Goal: Task Accomplishment & Management: Manage account settings

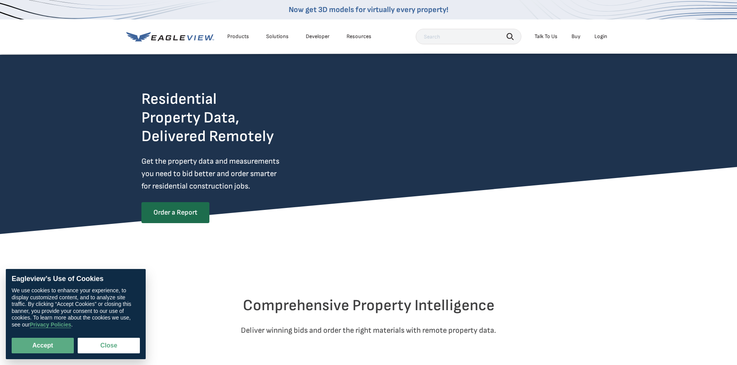
click at [237, 36] on div "Products" at bounding box center [238, 36] width 22 height 7
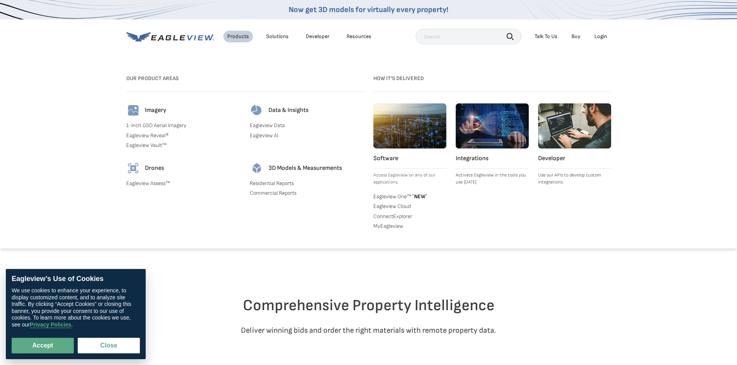
click at [354, 36] on div "Resources" at bounding box center [359, 36] width 25 height 7
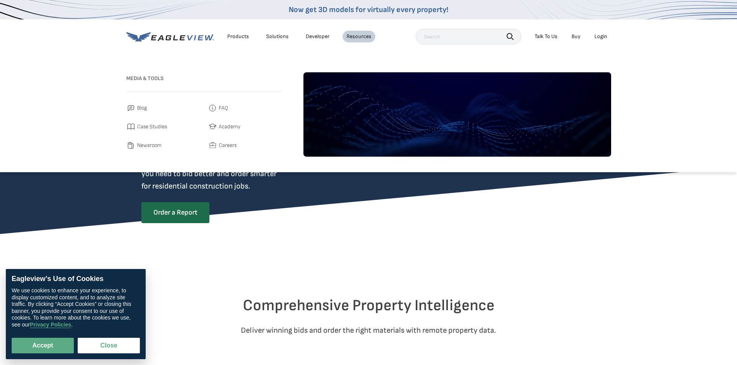
click at [323, 38] on link "Developer" at bounding box center [318, 36] width 24 height 7
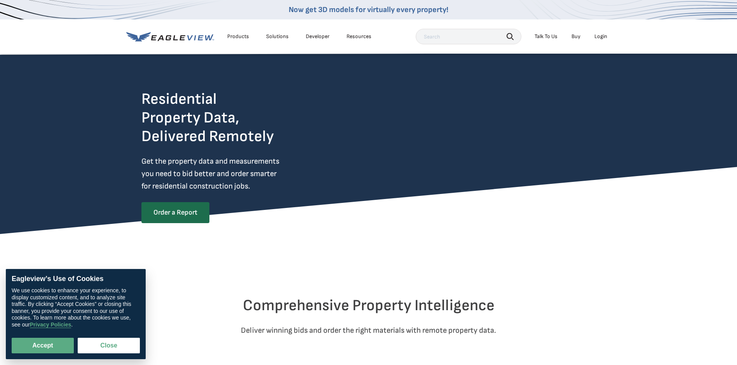
click at [280, 38] on div "Solutions" at bounding box center [277, 36] width 23 height 7
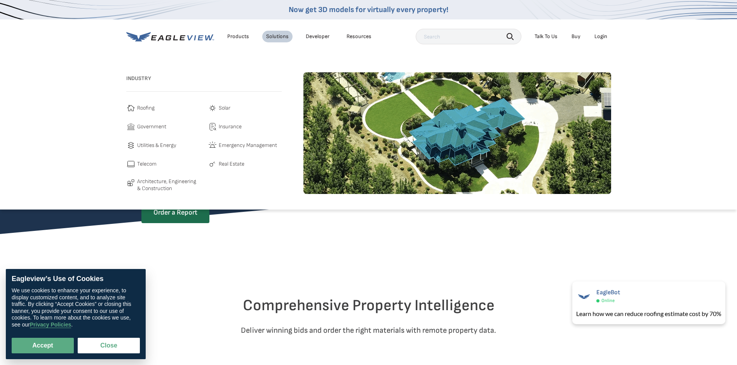
click at [143, 107] on span "Roofing" at bounding box center [145, 107] width 17 height 9
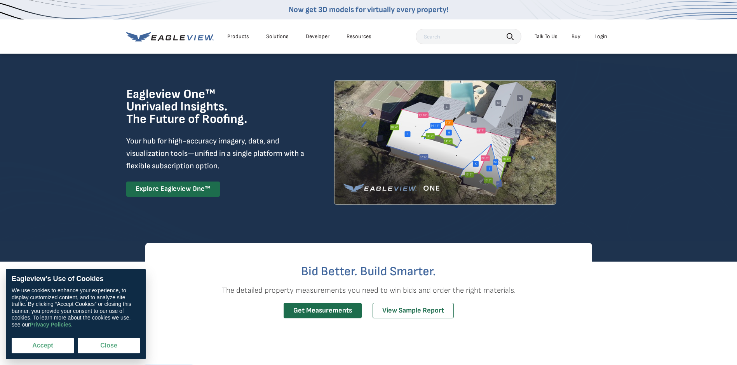
click at [49, 348] on button "Accept" at bounding box center [43, 346] width 62 height 16
checkbox input "true"
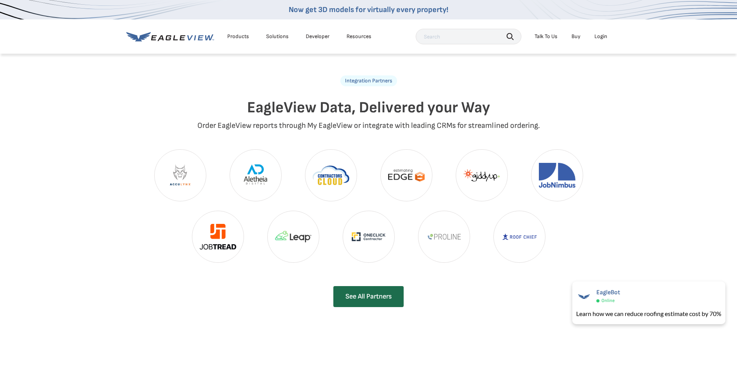
scroll to position [1632, 0]
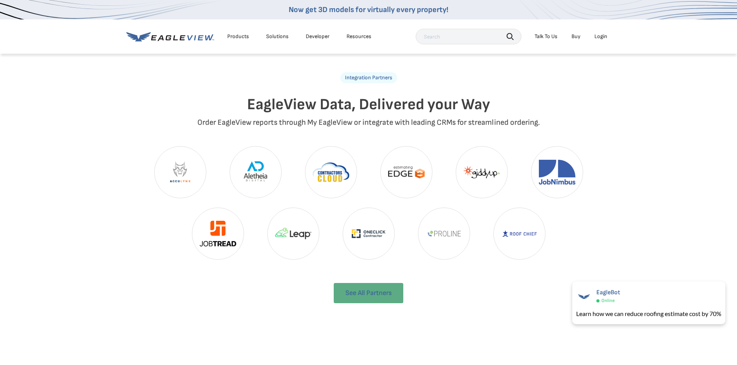
click at [364, 284] on link "See All Partners" at bounding box center [369, 293] width 70 height 20
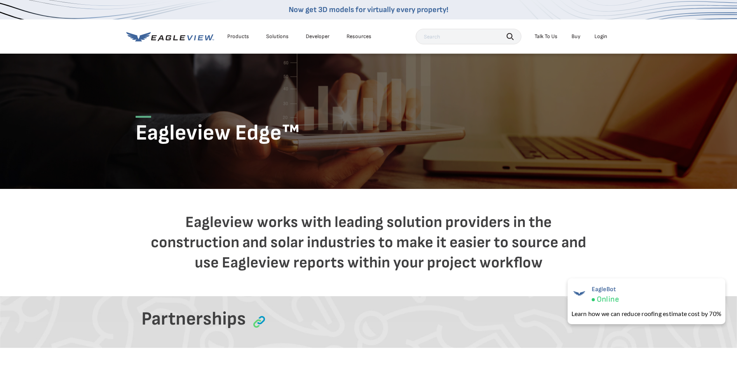
click at [600, 37] on div "Login" at bounding box center [601, 36] width 13 height 7
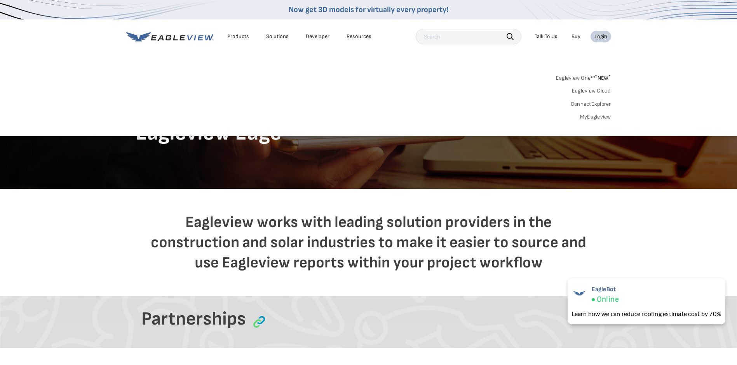
click at [162, 37] on icon at bounding box center [160, 38] width 6 height 6
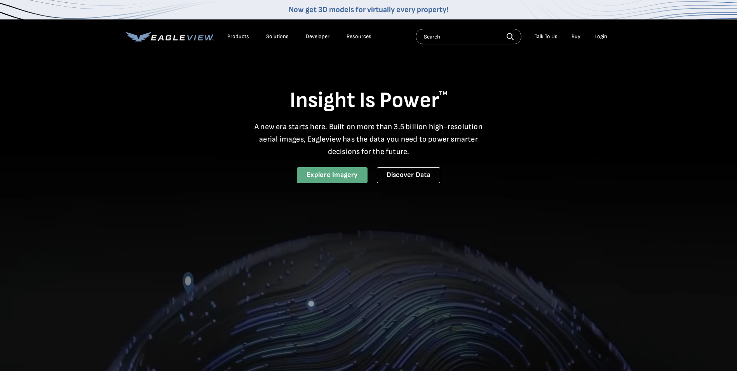
click at [331, 176] on link "Explore Imagery" at bounding box center [332, 175] width 71 height 16
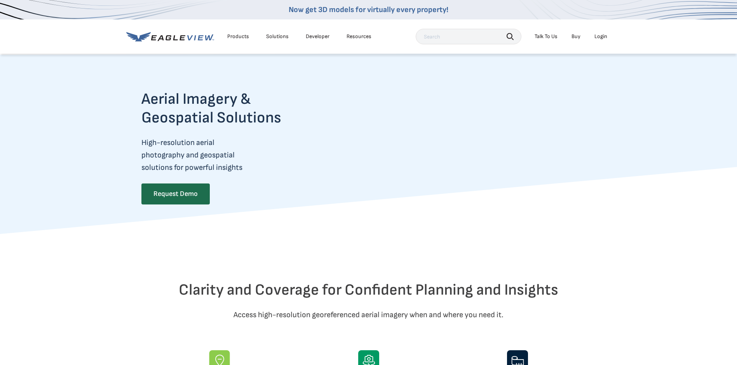
click at [575, 38] on link "Buy" at bounding box center [576, 36] width 9 height 7
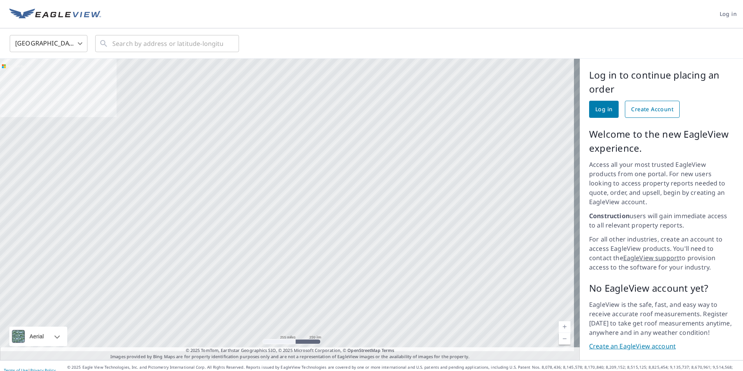
click at [646, 110] on span "Create Account" at bounding box center [652, 110] width 42 height 10
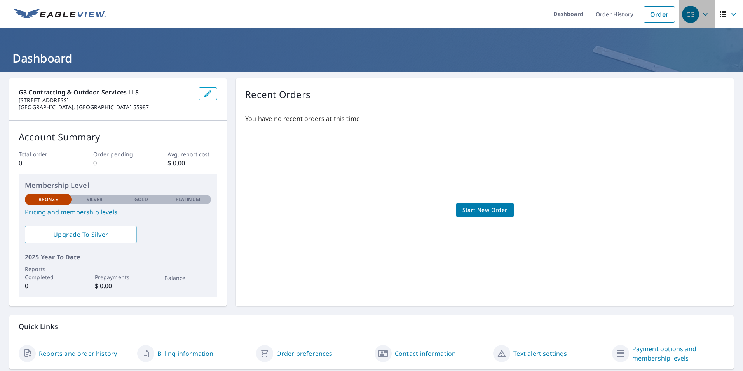
click at [701, 15] on icon "button" at bounding box center [705, 14] width 9 height 9
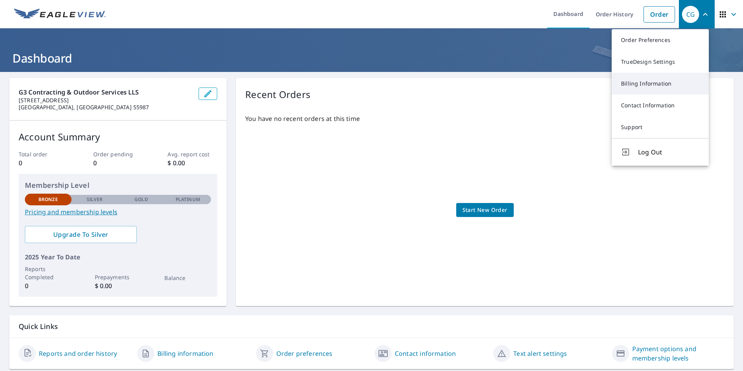
click at [670, 88] on link "Billing Information" at bounding box center [660, 84] width 97 height 22
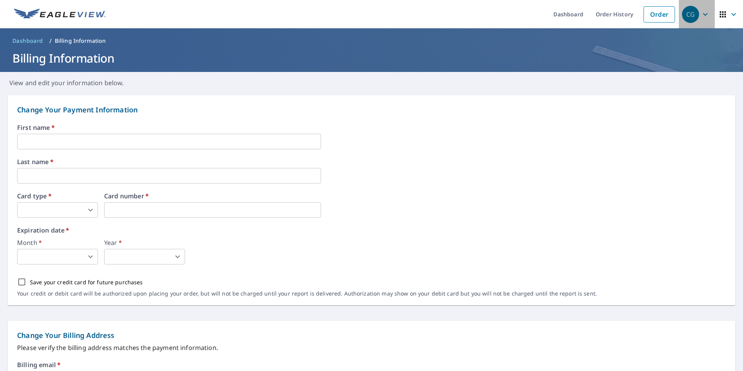
click at [702, 15] on icon "button" at bounding box center [705, 14] width 9 height 9
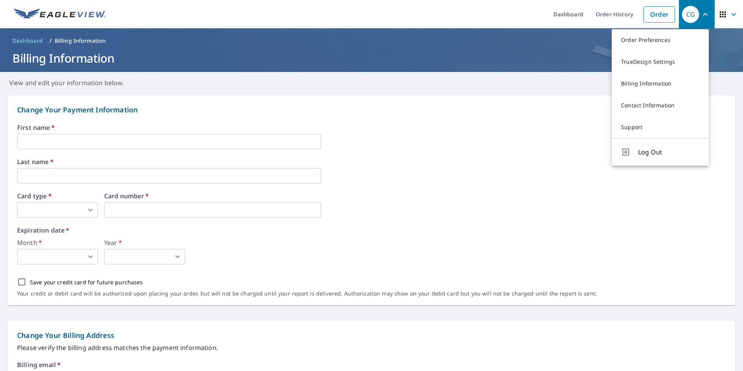
click at [729, 13] on icon "button" at bounding box center [733, 14] width 9 height 9
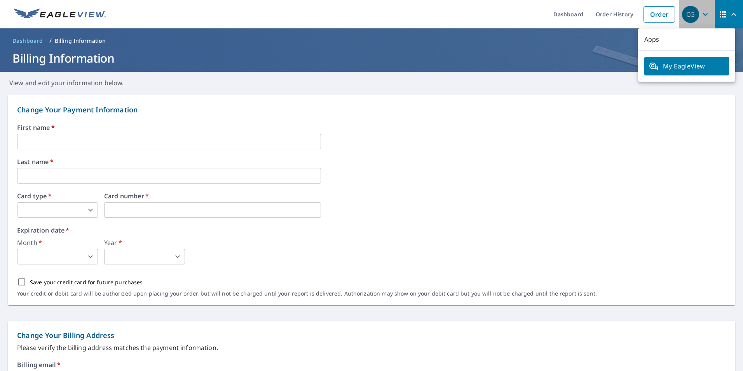
click at [703, 15] on icon "button" at bounding box center [705, 14] width 5 height 3
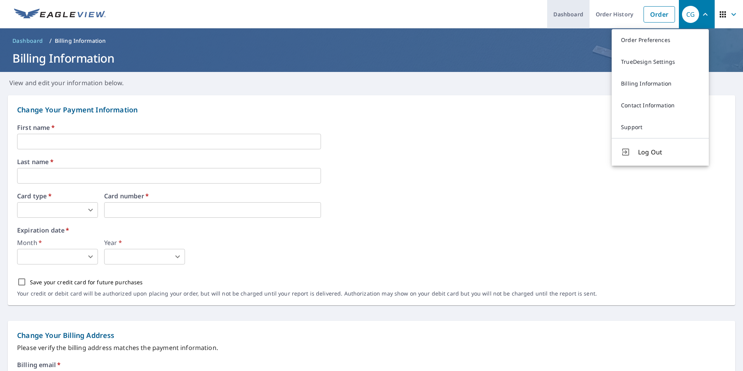
click at [560, 13] on link "Dashboard" at bounding box center [568, 14] width 42 height 28
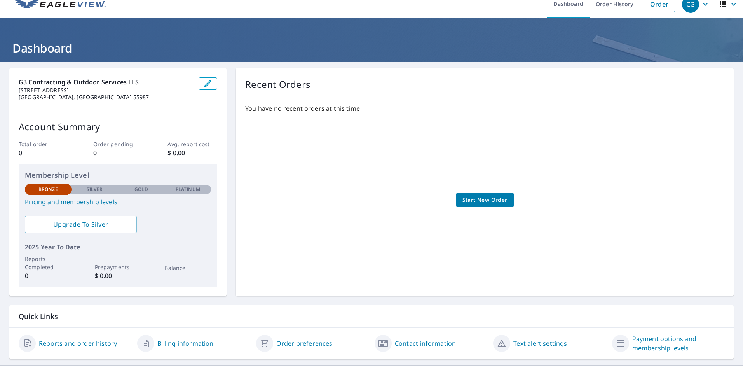
scroll to position [24, 0]
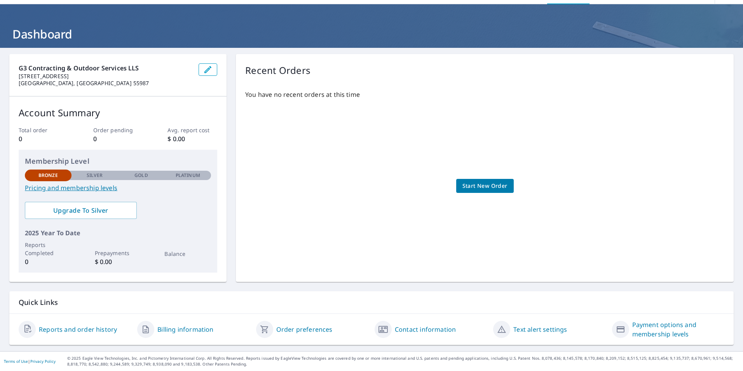
click at [646, 328] on link "Payment options and membership levels" at bounding box center [678, 329] width 92 height 19
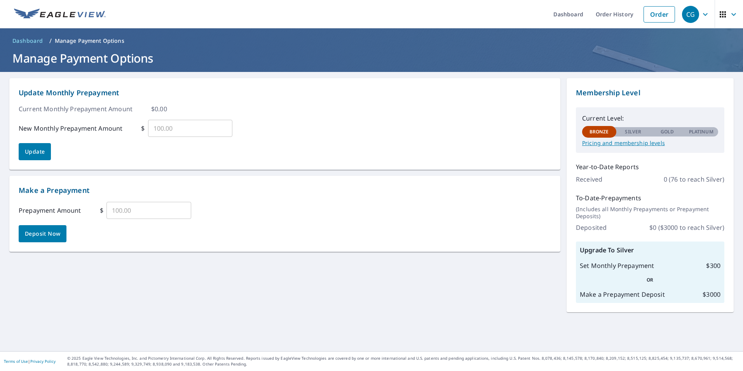
click at [622, 144] on p "Pricing and membership levels" at bounding box center [650, 142] width 136 height 7
drag, startPoint x: 597, startPoint y: 133, endPoint x: 629, endPoint y: 130, distance: 31.9
click at [629, 130] on div "Bronze Silver Gold Platinum Bronze" at bounding box center [650, 131] width 136 height 10
drag, startPoint x: 629, startPoint y: 130, endPoint x: 643, endPoint y: 133, distance: 14.3
click at [643, 133] on div "Silver" at bounding box center [633, 131] width 34 height 9
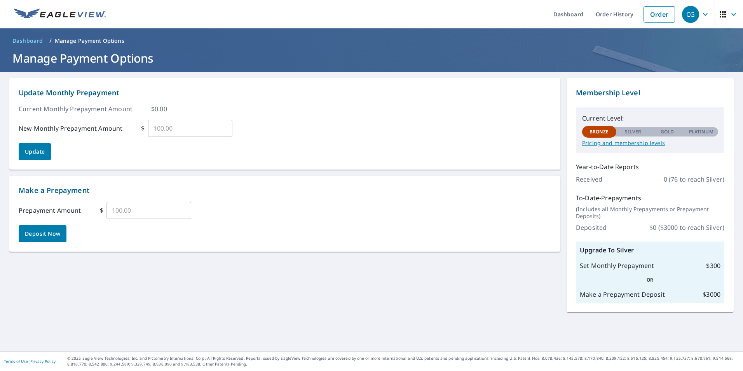
click at [628, 132] on p "Silver" at bounding box center [633, 131] width 16 height 7
click at [688, 17] on div "CG" at bounding box center [690, 14] width 17 height 17
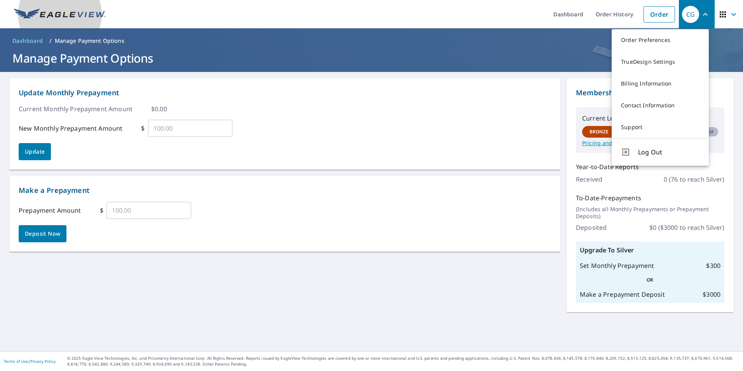
click at [35, 13] on img at bounding box center [60, 15] width 92 height 12
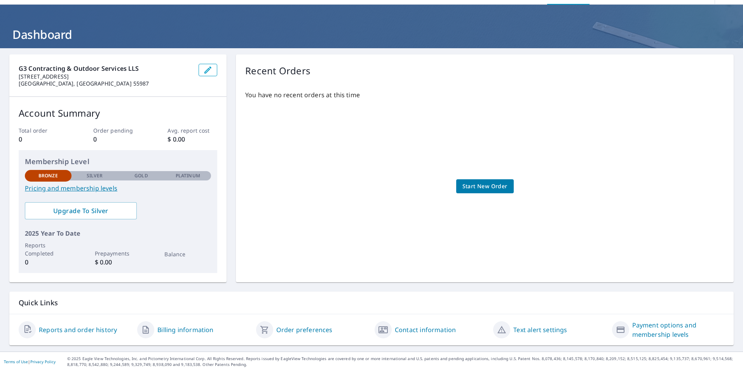
scroll to position [24, 0]
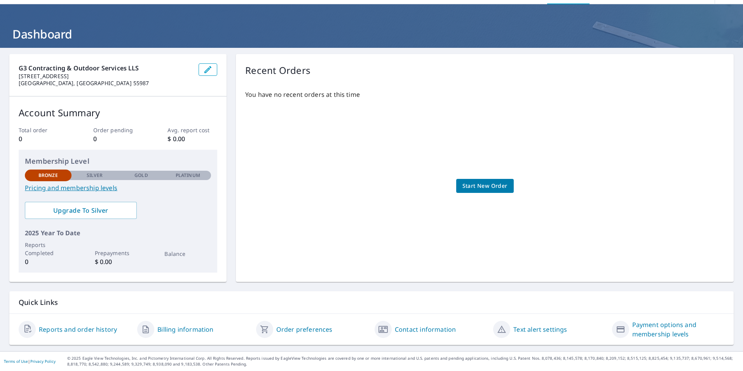
click at [292, 330] on link "Order preferences" at bounding box center [304, 328] width 56 height 9
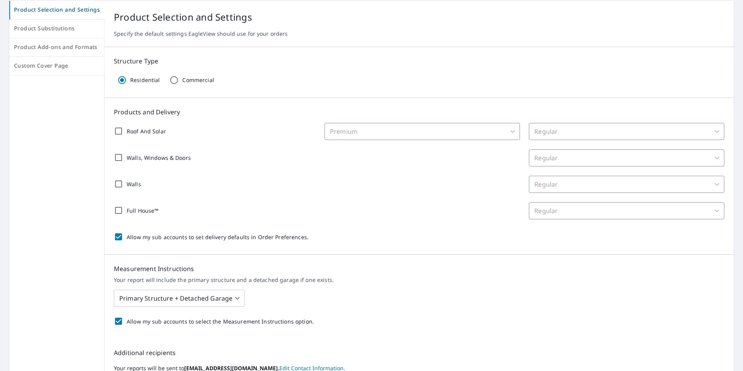
scroll to position [78, 0]
click at [118, 133] on input "Roof And Solar" at bounding box center [118, 130] width 16 height 16
checkbox input "true"
click at [505, 134] on body "CG CG Dashboard Order History Order CG Dashboard / Order Preferences / Product …" at bounding box center [371, 185] width 743 height 371
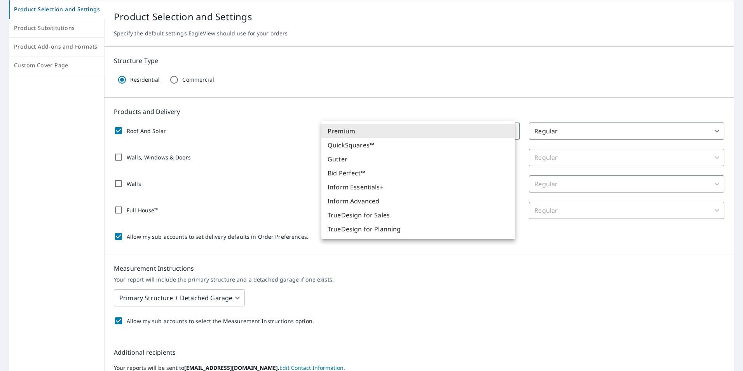
click at [469, 131] on li "Premium" at bounding box center [418, 131] width 194 height 14
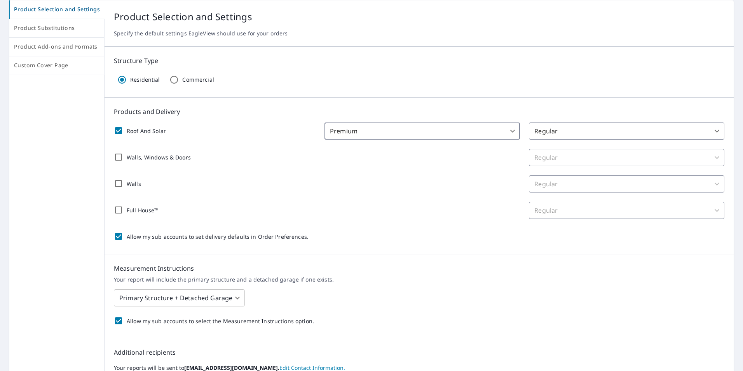
click at [707, 134] on body "CG CG Dashboard Order History Order CG Dashboard / Order Preferences / Product …" at bounding box center [371, 185] width 743 height 371
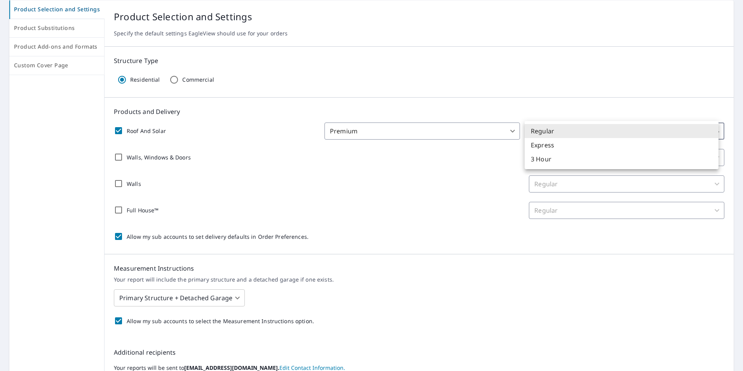
click at [560, 132] on li "Regular" at bounding box center [622, 131] width 194 height 14
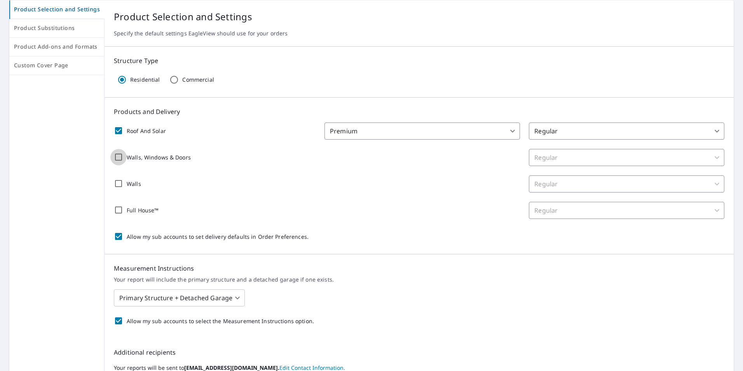
click at [117, 159] on input "Walls, Windows & Doors" at bounding box center [118, 157] width 16 height 16
click at [116, 158] on input "Walls, Windows & Doors" at bounding box center [118, 157] width 16 height 16
checkbox input "false"
click at [117, 211] on input "Full House™" at bounding box center [118, 210] width 16 height 16
checkbox input "true"
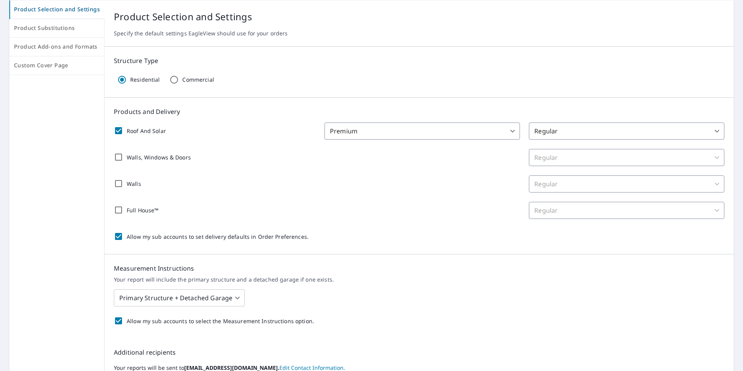
checkbox input "false"
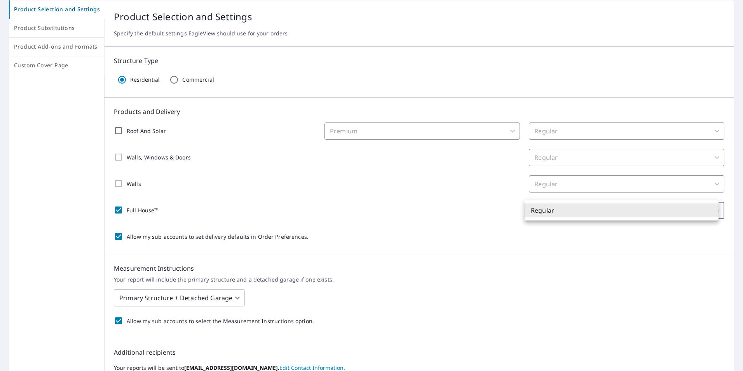
click at [643, 208] on body "CG CG Dashboard Order History Order CG Dashboard / Order Preferences / Product …" at bounding box center [371, 185] width 743 height 371
click at [674, 244] on div at bounding box center [371, 185] width 743 height 371
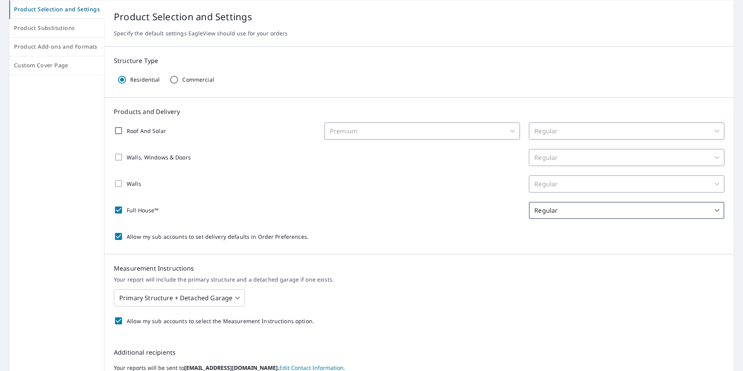
click at [711, 212] on body "CG CG Dashboard Order History Order CG Dashboard / Order Preferences / Product …" at bounding box center [371, 185] width 743 height 371
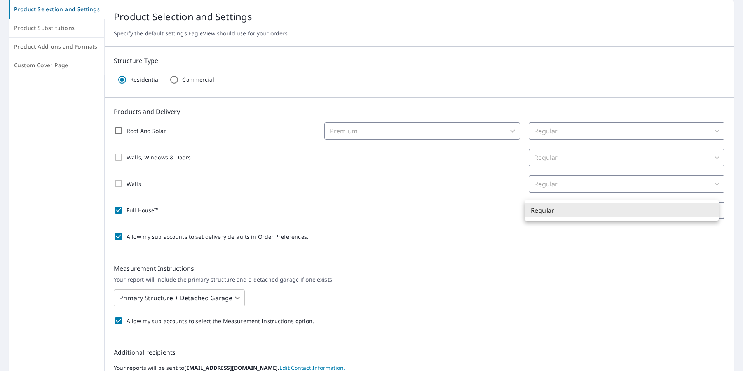
click at [690, 240] on div at bounding box center [371, 185] width 743 height 371
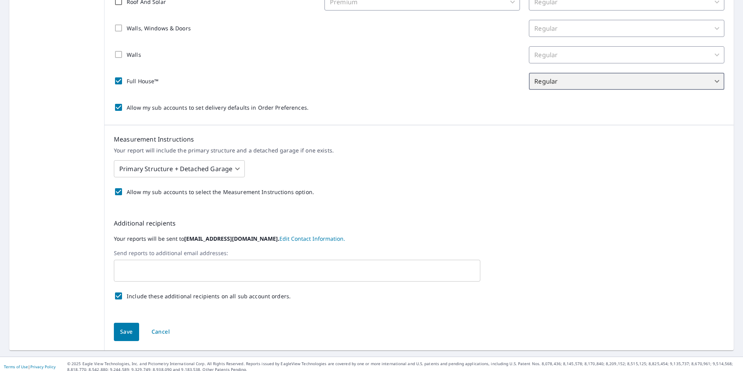
scroll to position [212, 0]
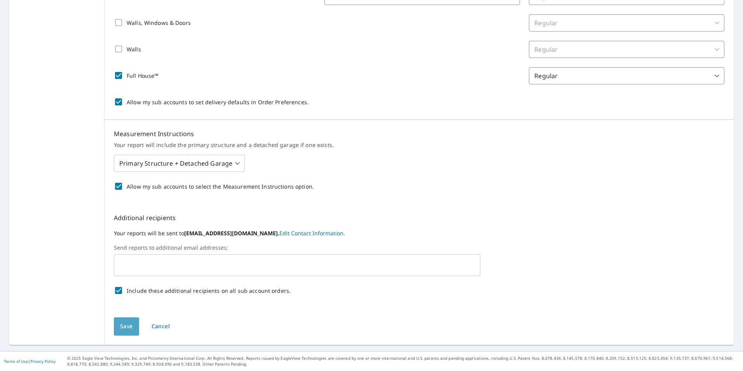
click at [122, 328] on span "Save" at bounding box center [126, 326] width 13 height 10
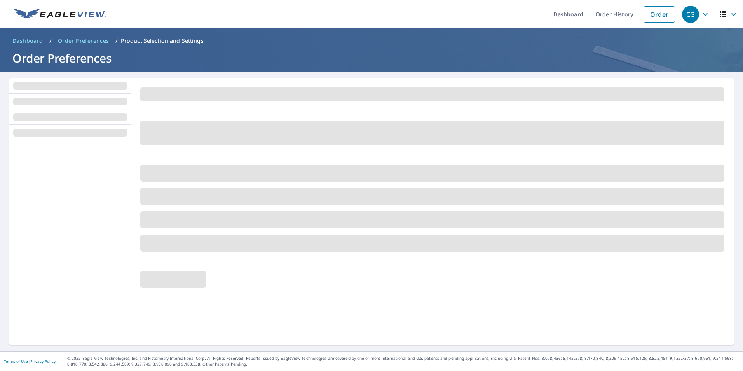
scroll to position [0, 0]
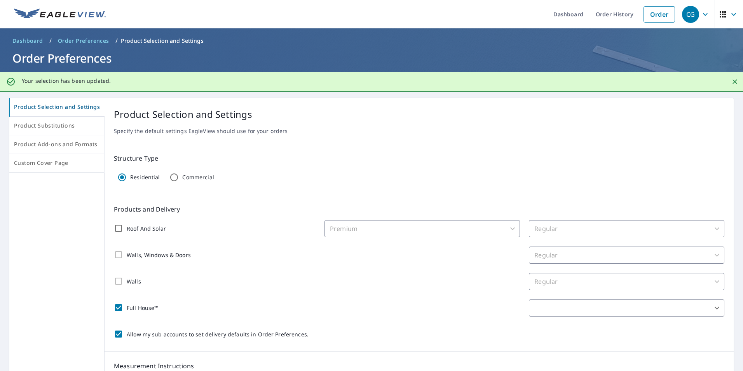
click at [50, 15] on img at bounding box center [60, 15] width 92 height 12
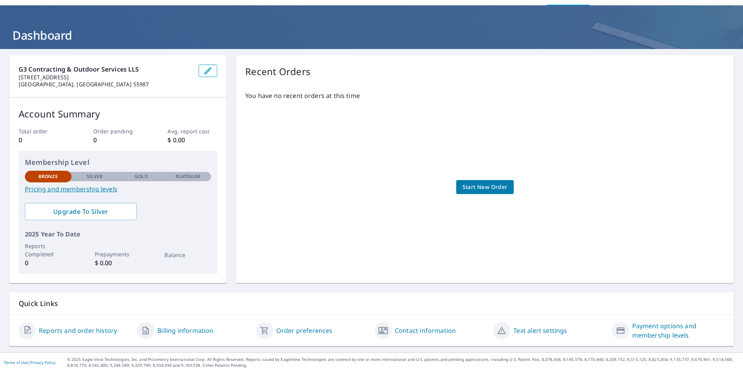
scroll to position [24, 0]
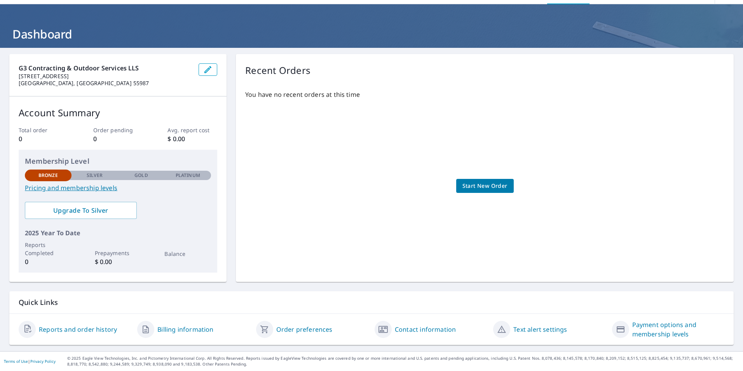
click at [480, 188] on span "Start New Order" at bounding box center [484, 186] width 45 height 10
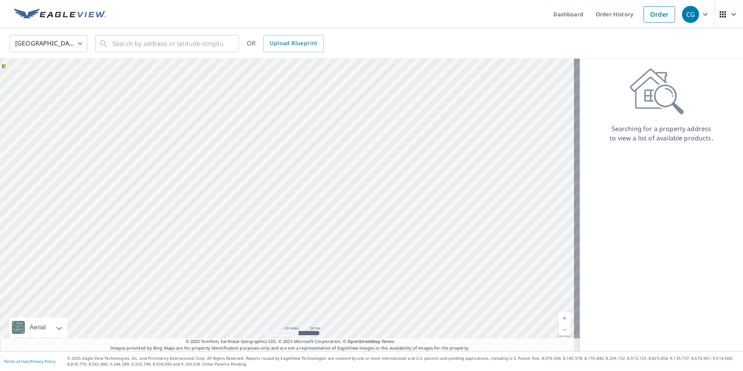
drag, startPoint x: 352, startPoint y: 141, endPoint x: 383, endPoint y: 333, distance: 194.8
click at [383, 333] on div at bounding box center [290, 205] width 580 height 292
drag, startPoint x: 374, startPoint y: 206, endPoint x: 379, endPoint y: 270, distance: 64.3
click at [377, 269] on div at bounding box center [290, 205] width 580 height 292
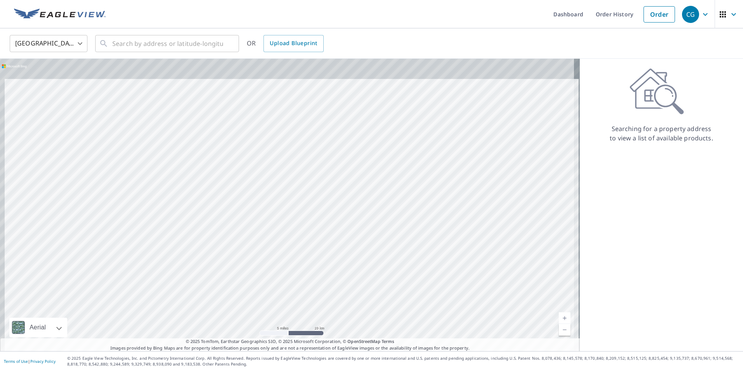
drag, startPoint x: 301, startPoint y: 171, endPoint x: 312, endPoint y: 225, distance: 54.7
click at [309, 224] on div at bounding box center [290, 205] width 580 height 292
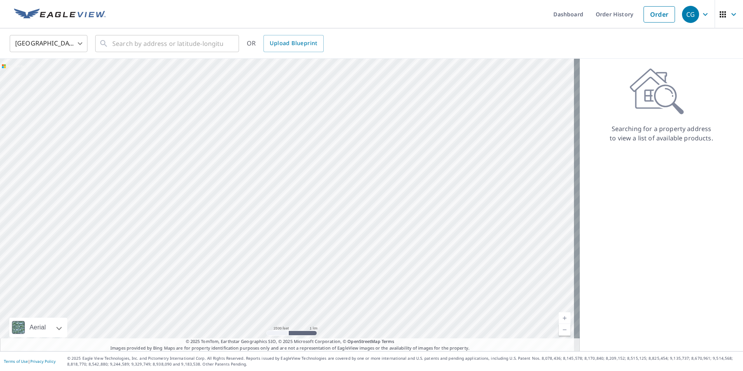
drag, startPoint x: 275, startPoint y: 135, endPoint x: 262, endPoint y: 281, distance: 146.7
click at [258, 281] on div at bounding box center [290, 205] width 580 height 292
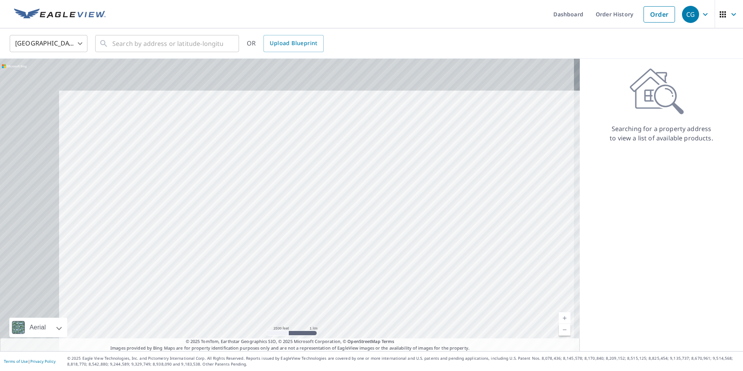
drag, startPoint x: 274, startPoint y: 133, endPoint x: 406, endPoint y: 295, distance: 209.1
click at [407, 301] on div at bounding box center [290, 205] width 580 height 292
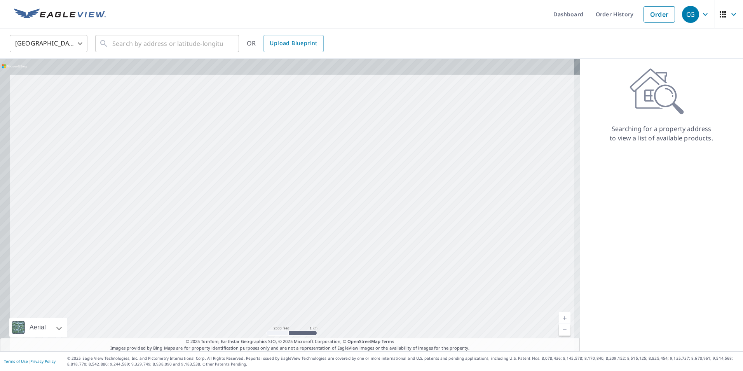
drag, startPoint x: 330, startPoint y: 209, endPoint x: 376, endPoint y: 296, distance: 98.4
click at [374, 313] on div at bounding box center [290, 205] width 580 height 292
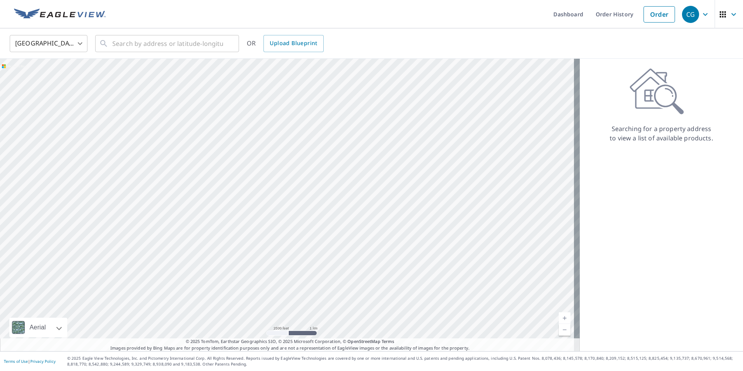
drag, startPoint x: 263, startPoint y: 157, endPoint x: 400, endPoint y: 287, distance: 188.8
click at [400, 287] on div at bounding box center [290, 205] width 580 height 292
drag, startPoint x: 296, startPoint y: 173, endPoint x: 317, endPoint y: 214, distance: 46.6
click at [317, 214] on div at bounding box center [290, 205] width 580 height 292
drag, startPoint x: 330, startPoint y: 185, endPoint x: 250, endPoint y: 175, distance: 80.3
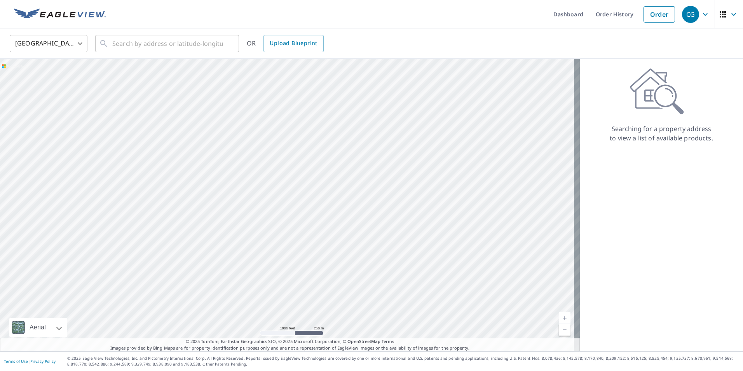
click at [250, 175] on div at bounding box center [290, 205] width 580 height 292
drag, startPoint x: 306, startPoint y: 190, endPoint x: 317, endPoint y: 110, distance: 80.4
click at [317, 110] on div at bounding box center [290, 205] width 580 height 292
drag, startPoint x: 272, startPoint y: 231, endPoint x: 360, endPoint y: 246, distance: 89.5
click at [360, 246] on div at bounding box center [290, 205] width 580 height 292
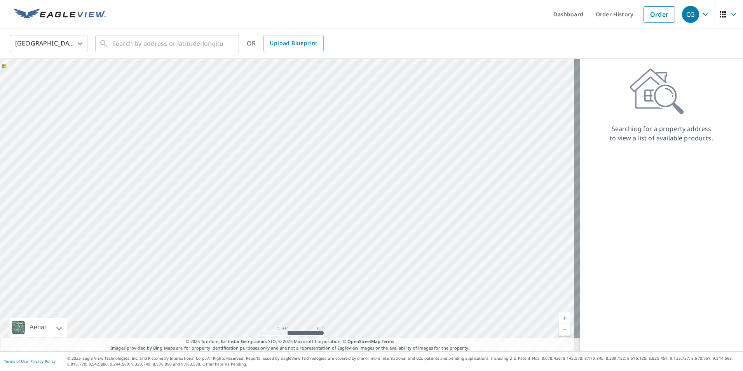
click at [336, 215] on div at bounding box center [290, 205] width 580 height 292
drag, startPoint x: 312, startPoint y: 127, endPoint x: 337, endPoint y: 228, distance: 104.0
click at [337, 228] on div at bounding box center [290, 205] width 580 height 292
drag, startPoint x: 349, startPoint y: 212, endPoint x: 262, endPoint y: 23, distance: 207.8
click at [262, 23] on div "Dashboard Order History Order CG United States US ​ ​ OR Upload Blueprint Aeria…" at bounding box center [371, 185] width 743 height 371
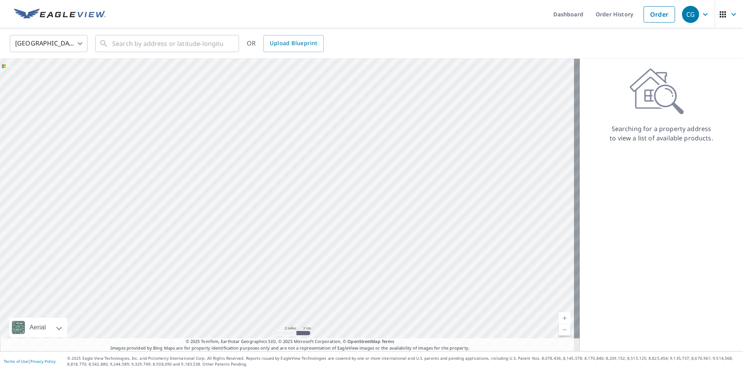
drag, startPoint x: 445, startPoint y: 298, endPoint x: 291, endPoint y: 123, distance: 233.2
click at [291, 124] on div at bounding box center [290, 205] width 580 height 292
drag, startPoint x: 421, startPoint y: 289, endPoint x: 280, endPoint y: 128, distance: 213.7
click at [281, 128] on div at bounding box center [290, 205] width 580 height 292
drag, startPoint x: 415, startPoint y: 223, endPoint x: 409, endPoint y: 213, distance: 12.2
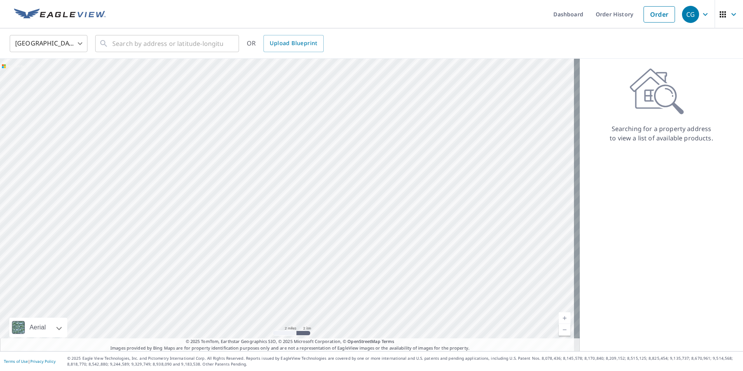
click at [409, 213] on div at bounding box center [290, 205] width 580 height 292
click at [126, 42] on input "text" at bounding box center [167, 44] width 111 height 22
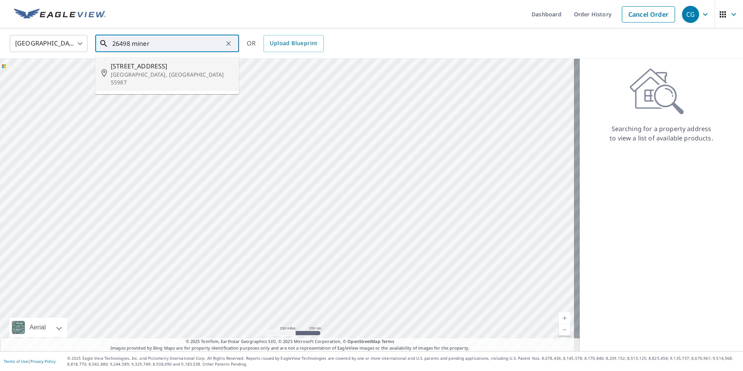
click at [155, 69] on span "26498 Miner Valley Rd" at bounding box center [172, 65] width 122 height 9
type input "26498 Miner Valley Rd Winona, MN 55987"
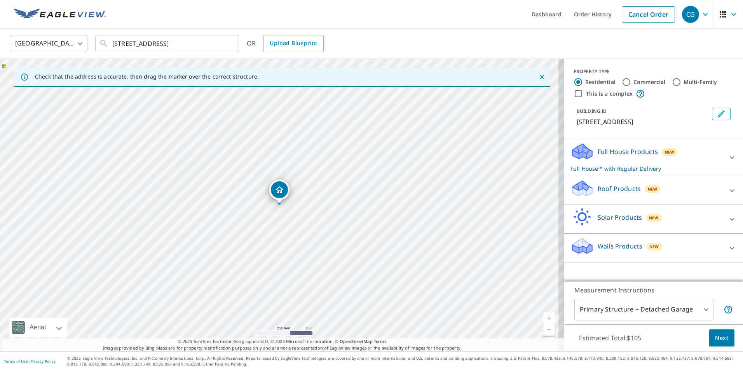
click at [727, 159] on icon at bounding box center [731, 157] width 9 height 9
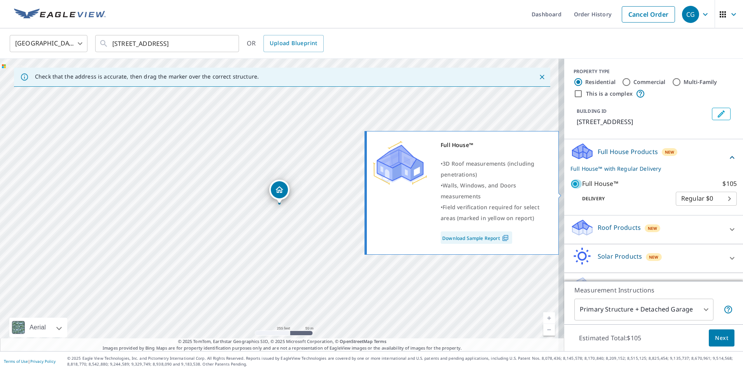
click at [570, 188] on input "Full House™ $105" at bounding box center [576, 183] width 12 height 9
checkbox input "false"
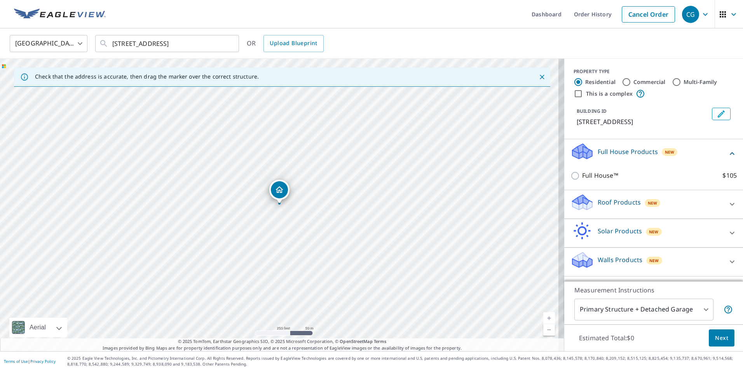
click at [727, 209] on icon at bounding box center [731, 203] width 9 height 9
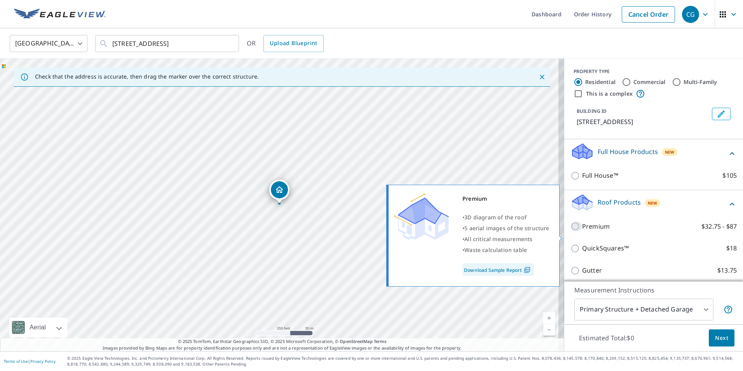
click at [570, 231] on input "Premium $32.75 - $87" at bounding box center [576, 225] width 12 height 9
checkbox input "true"
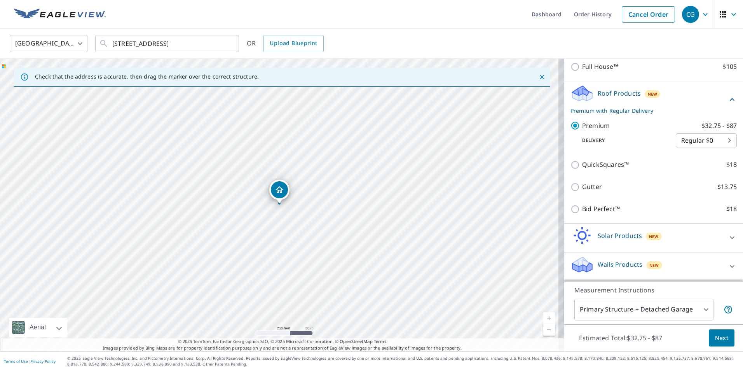
scroll to position [113, 0]
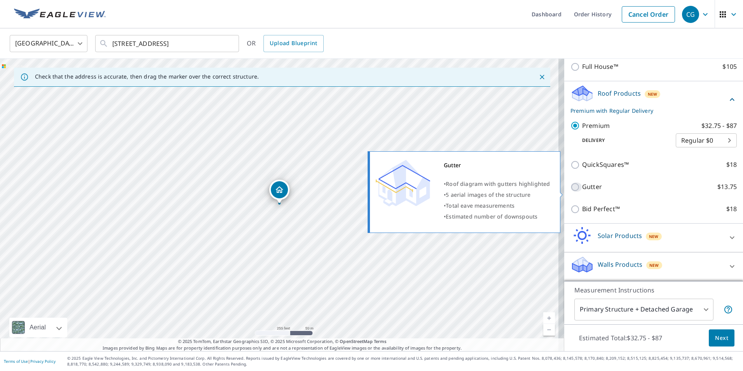
click at [571, 192] on input "Gutter $13.75" at bounding box center [576, 186] width 12 height 9
checkbox input "true"
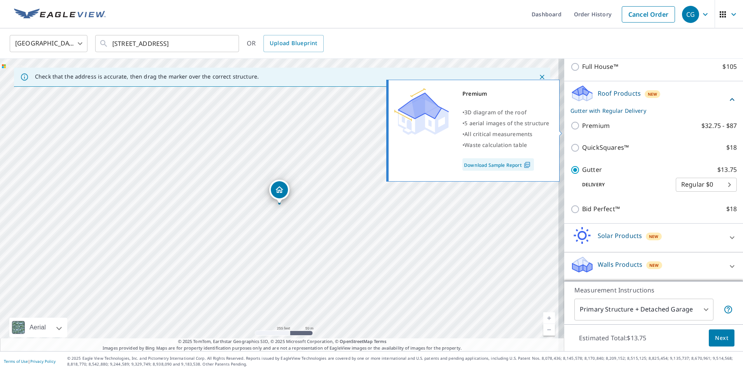
click at [570, 130] on input "Premium $32.75 - $87" at bounding box center [576, 125] width 12 height 9
checkbox input "true"
checkbox input "false"
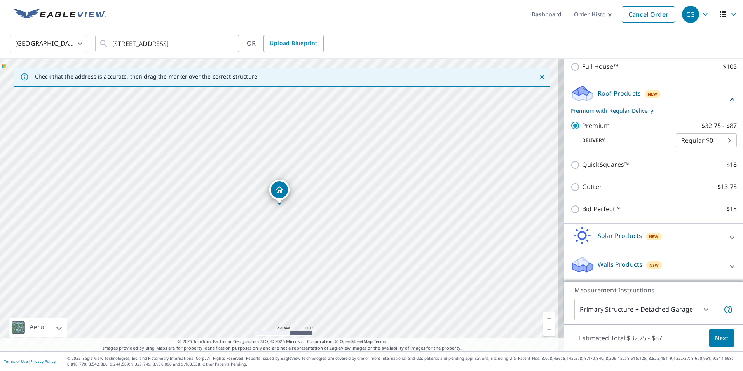
click at [718, 145] on body "CG CG Dashboard Order History Cancel Order CG United States US ​ 26498 Miner Va…" at bounding box center [371, 185] width 743 height 371
click at [705, 146] on li "Regular $0" at bounding box center [694, 145] width 61 height 14
click at [697, 310] on body "CG CG Dashboard Order History Cancel Order CG United States US ​ 26498 Miner Va…" at bounding box center [371, 185] width 743 height 371
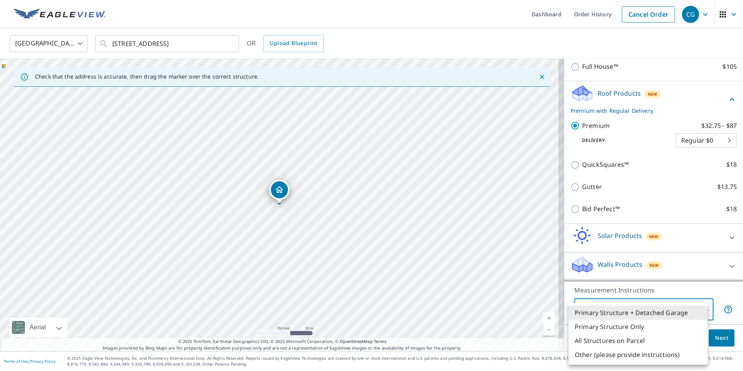
click at [682, 315] on li "Primary Structure + Detached Garage" at bounding box center [637, 312] width 139 height 14
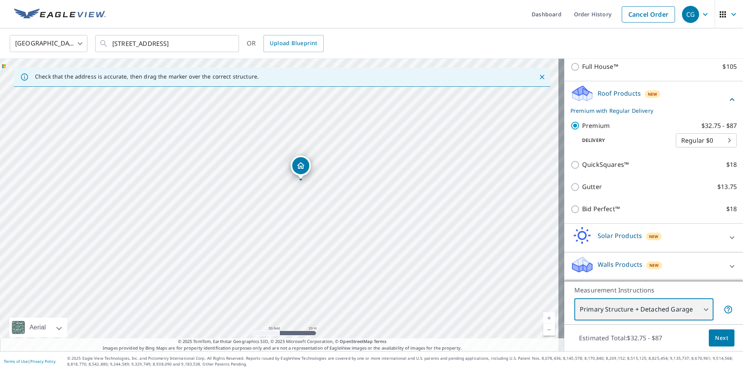
drag, startPoint x: 278, startPoint y: 183, endPoint x: 369, endPoint y: 302, distance: 149.6
click at [369, 302] on div "26498 Miner Valley Rd Winona, MN 55987" at bounding box center [282, 205] width 564 height 292
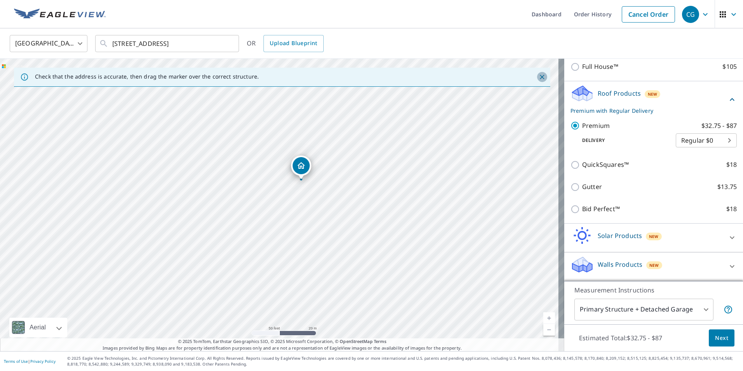
click at [540, 77] on icon "Close" at bounding box center [542, 77] width 5 height 5
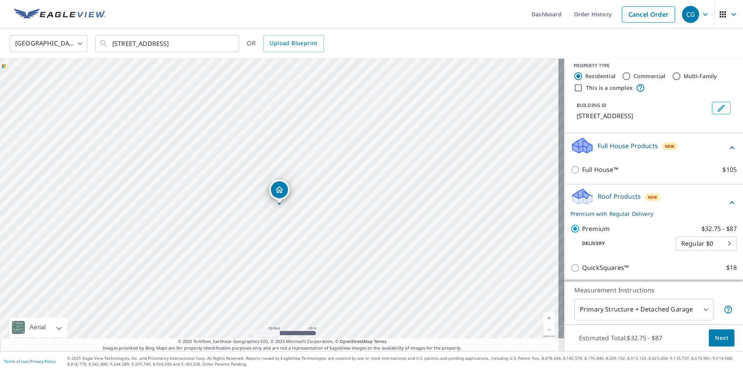
scroll to position [0, 0]
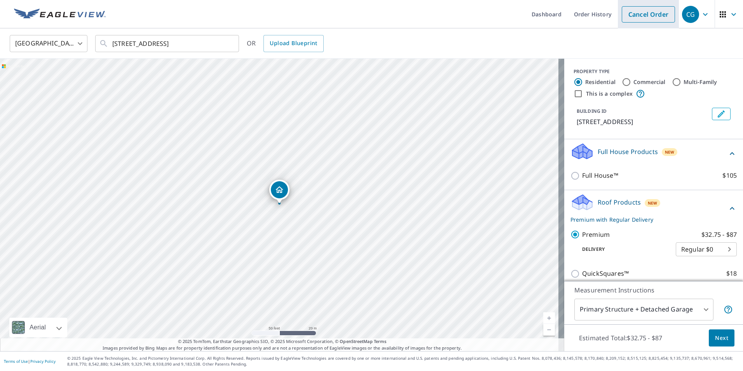
click at [647, 16] on link "Cancel Order" at bounding box center [648, 14] width 53 height 16
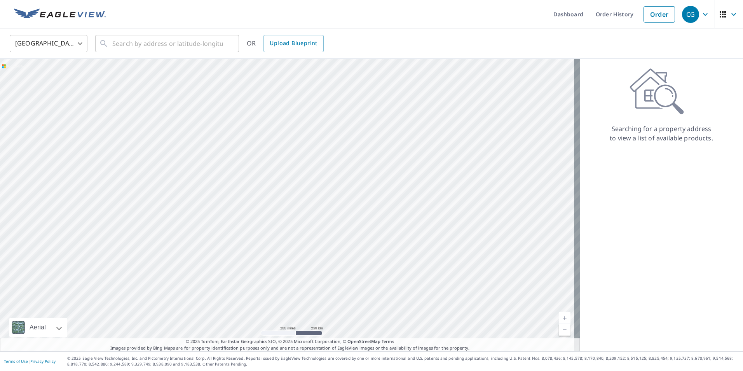
drag, startPoint x: 264, startPoint y: 197, endPoint x: 192, endPoint y: 225, distance: 77.7
click at [191, 225] on div at bounding box center [290, 205] width 580 height 292
drag, startPoint x: 367, startPoint y: 129, endPoint x: 265, endPoint y: 333, distance: 228.5
click at [265, 333] on div at bounding box center [290, 205] width 580 height 292
drag, startPoint x: 291, startPoint y: 170, endPoint x: 351, endPoint y: 249, distance: 99.1
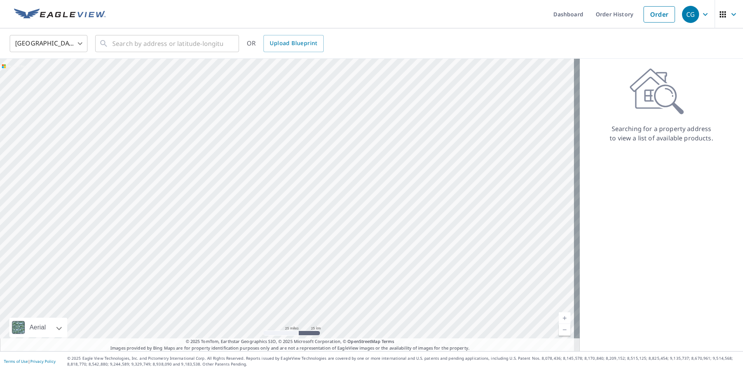
click at [351, 249] on div at bounding box center [290, 205] width 580 height 292
drag, startPoint x: 283, startPoint y: 230, endPoint x: 324, endPoint y: 248, distance: 43.9
click at [323, 248] on div at bounding box center [290, 205] width 580 height 292
drag, startPoint x: 271, startPoint y: 218, endPoint x: 396, endPoint y: 242, distance: 126.7
click at [396, 242] on div at bounding box center [290, 205] width 580 height 292
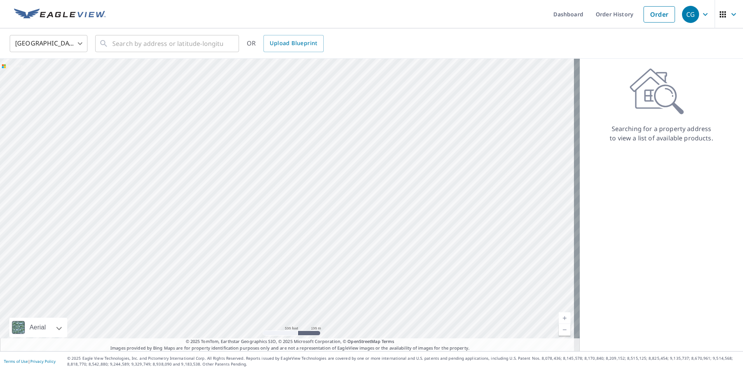
drag, startPoint x: 370, startPoint y: 245, endPoint x: 375, endPoint y: 167, distance: 78.2
click at [375, 167] on div at bounding box center [290, 205] width 580 height 292
drag, startPoint x: 359, startPoint y: 260, endPoint x: 350, endPoint y: 204, distance: 56.8
click at [350, 204] on div at bounding box center [290, 205] width 580 height 292
drag, startPoint x: 404, startPoint y: 199, endPoint x: 395, endPoint y: 223, distance: 25.3
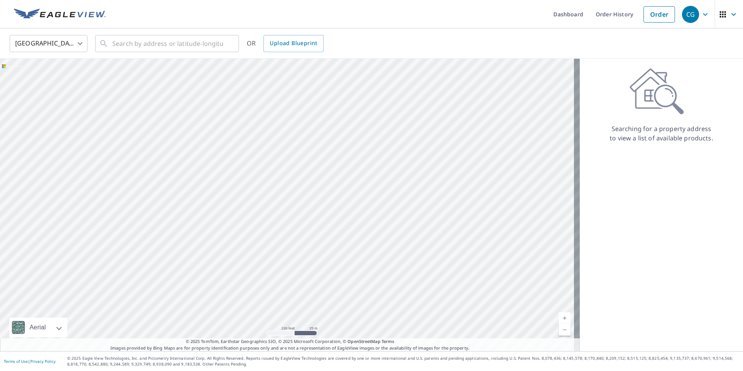
click at [395, 223] on div at bounding box center [290, 205] width 580 height 292
click at [390, 184] on div at bounding box center [290, 205] width 580 height 292
drag, startPoint x: 331, startPoint y: 231, endPoint x: 341, endPoint y: 334, distance: 103.5
click at [341, 336] on div at bounding box center [290, 205] width 580 height 292
drag, startPoint x: 333, startPoint y: 138, endPoint x: 339, endPoint y: 210, distance: 72.2
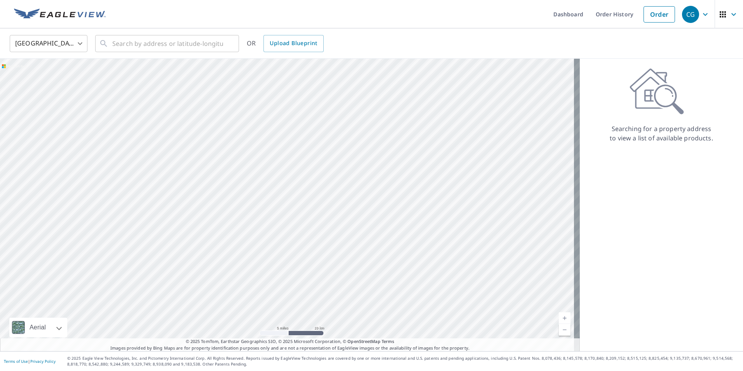
click at [343, 259] on div at bounding box center [290, 205] width 580 height 292
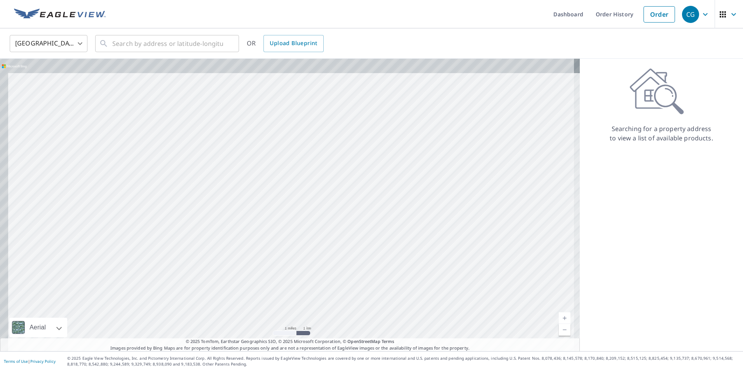
drag, startPoint x: 315, startPoint y: 147, endPoint x: 359, endPoint y: 239, distance: 102.4
click at [358, 239] on div at bounding box center [290, 205] width 580 height 292
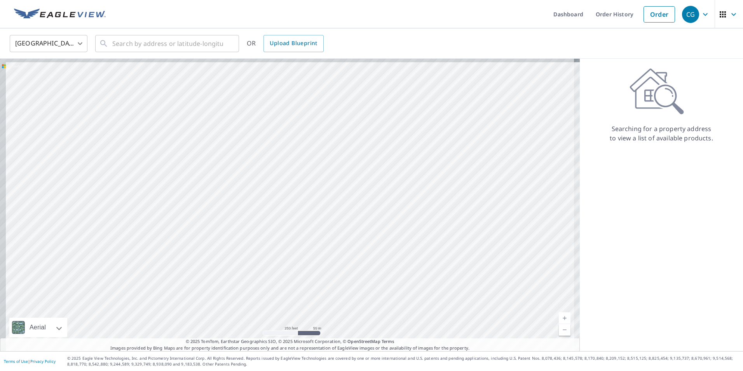
drag, startPoint x: 349, startPoint y: 261, endPoint x: 437, endPoint y: 338, distance: 117.0
click at [436, 338] on div "Aerial Road A standard road map Aerial A detailed look from above Labels Labels…" at bounding box center [290, 205] width 580 height 292
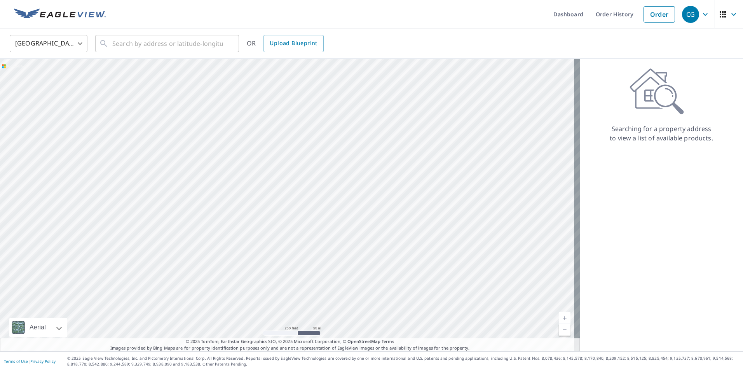
click at [394, 239] on div at bounding box center [290, 205] width 580 height 292
click at [237, 193] on div at bounding box center [290, 205] width 580 height 292
click at [616, 17] on link "Order History" at bounding box center [614, 14] width 50 height 28
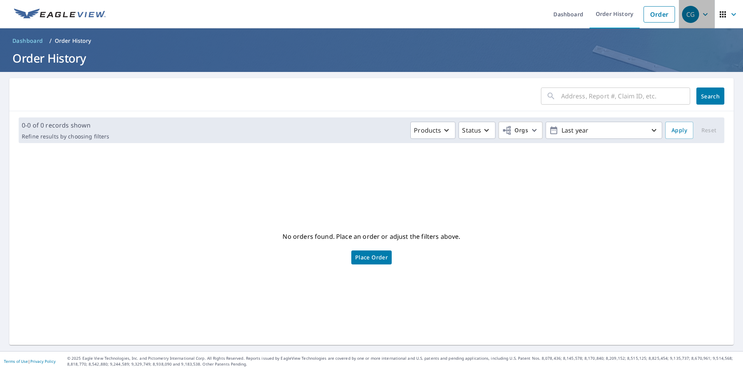
click at [701, 16] on icon "button" at bounding box center [705, 14] width 9 height 9
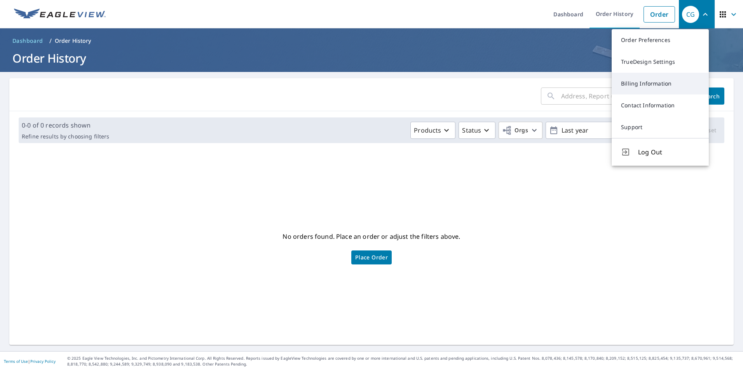
click at [657, 83] on link "Billing Information" at bounding box center [660, 84] width 97 height 22
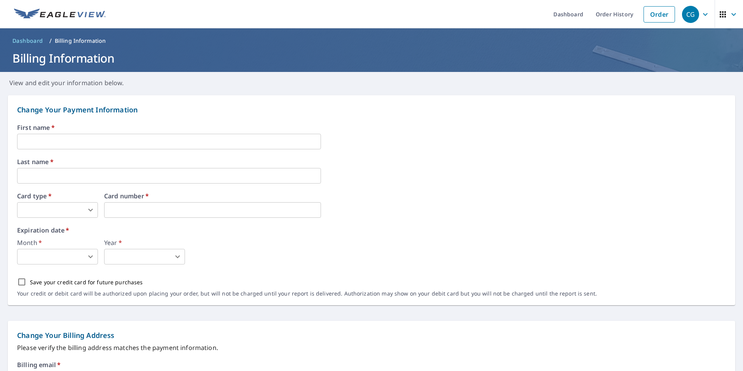
click at [701, 13] on icon "button" at bounding box center [705, 14] width 9 height 9
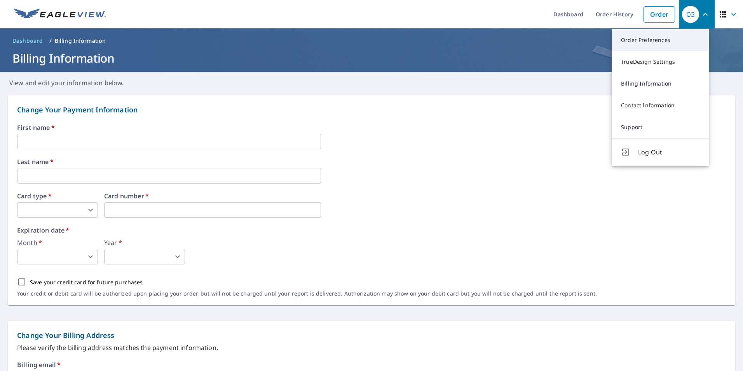
click at [665, 38] on link "Order Preferences" at bounding box center [660, 40] width 97 height 22
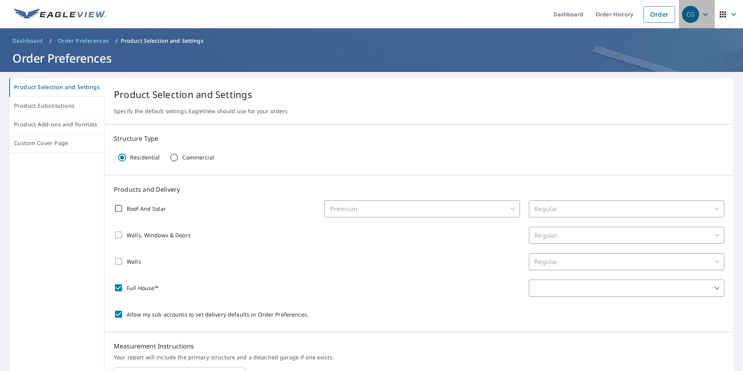
click at [686, 14] on div "CG" at bounding box center [690, 14] width 17 height 17
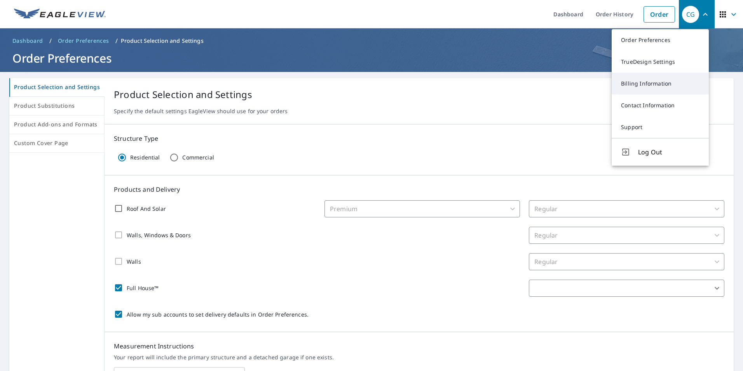
click at [658, 83] on link "Billing Information" at bounding box center [660, 84] width 97 height 22
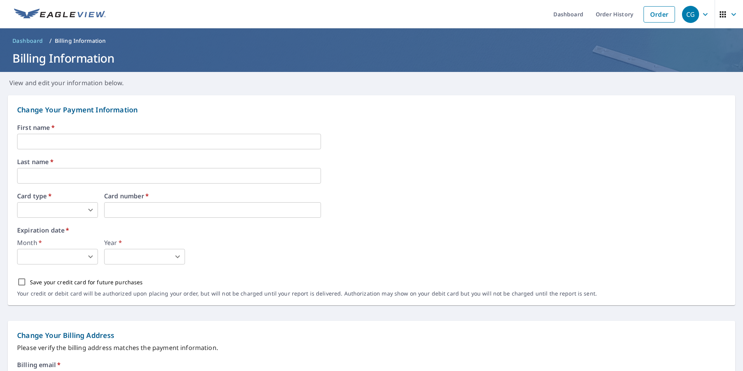
click at [690, 17] on div "CG" at bounding box center [690, 14] width 17 height 17
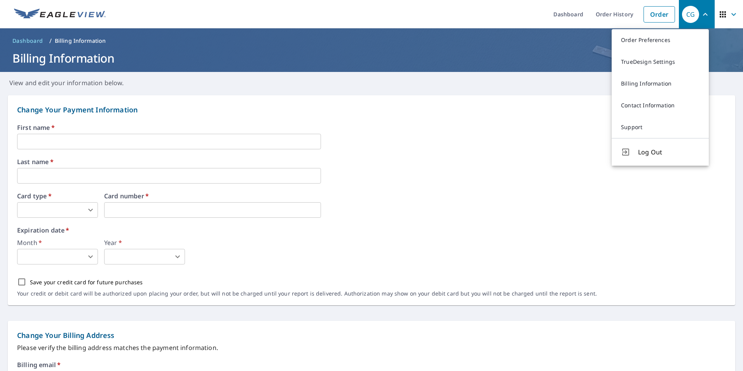
click at [56, 15] on img at bounding box center [60, 15] width 92 height 12
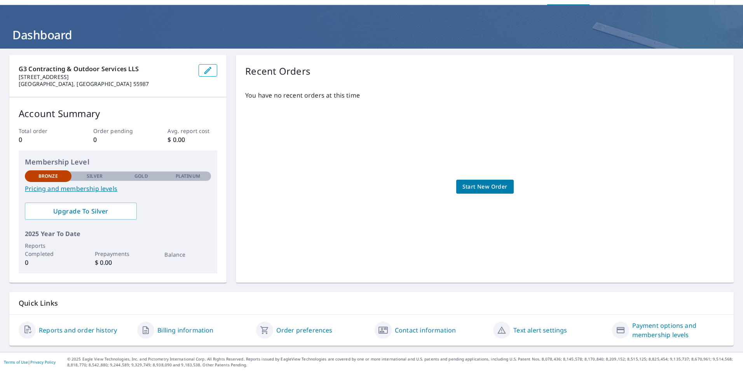
scroll to position [24, 0]
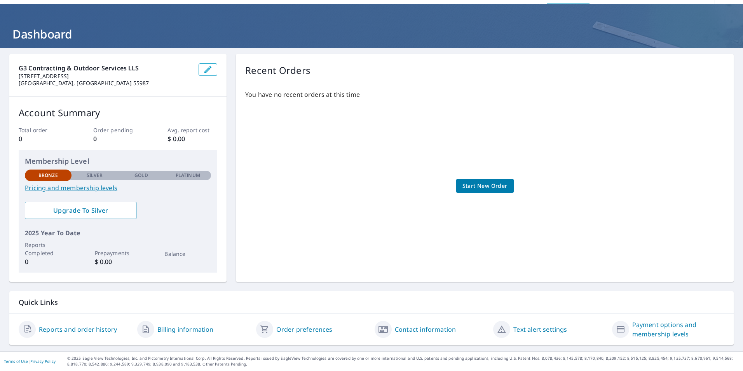
click at [292, 329] on link "Order preferences" at bounding box center [304, 328] width 56 height 9
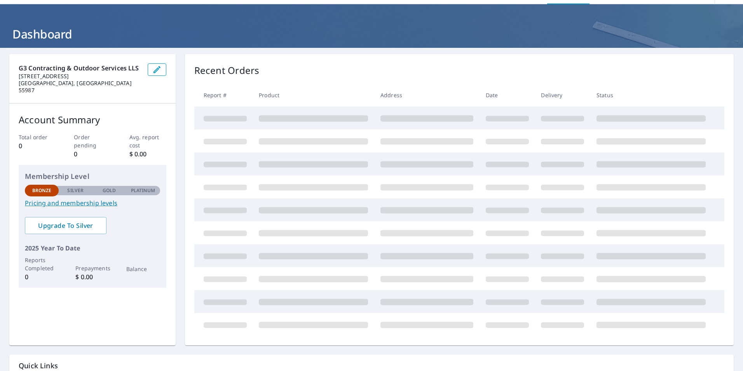
scroll to position [24, 0]
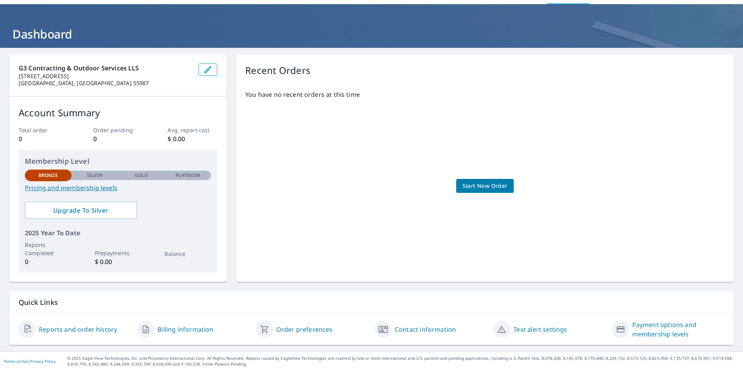
click at [666, 323] on link "Payment options and membership levels" at bounding box center [678, 329] width 92 height 19
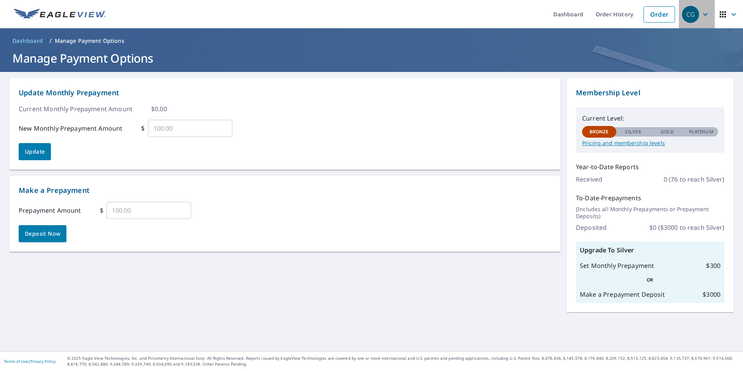
click at [702, 17] on icon "button" at bounding box center [705, 14] width 9 height 9
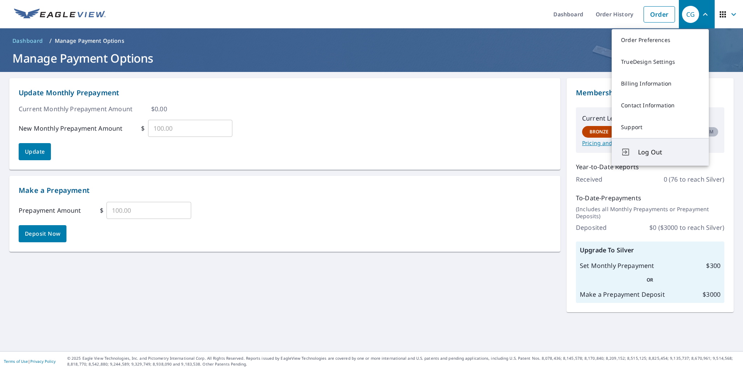
click at [648, 153] on span "Log Out" at bounding box center [668, 151] width 61 height 9
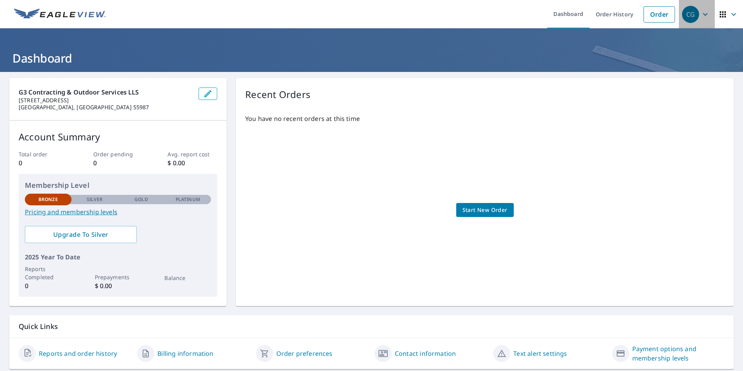
click at [701, 17] on icon "button" at bounding box center [705, 14] width 9 height 9
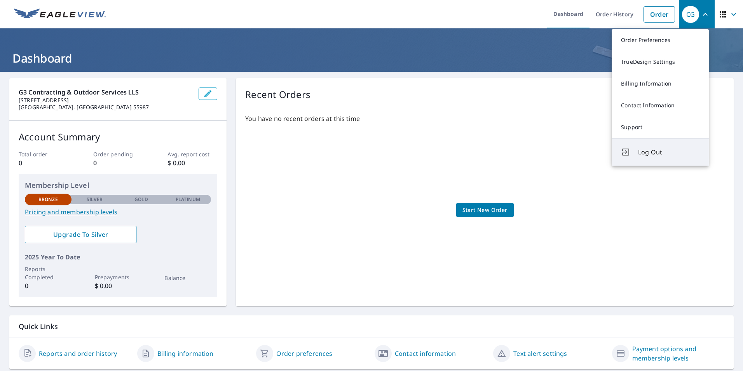
click at [646, 148] on span "Log Out" at bounding box center [668, 151] width 61 height 9
